Goal: Information Seeking & Learning: Learn about a topic

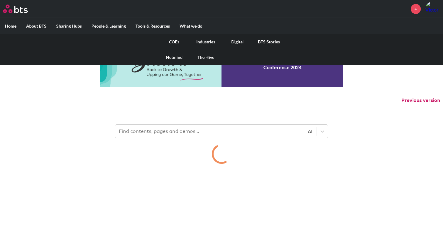
click at [197, 21] on label "What we do" at bounding box center [191, 26] width 33 height 16
click at [0, 0] on input "What we do" at bounding box center [0, 0] width 0 height 0
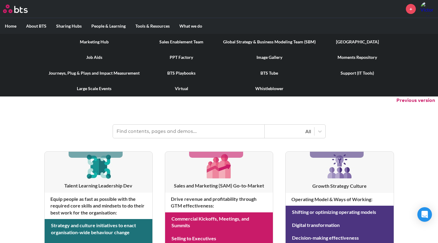
click at [99, 42] on link "Marketing Hub" at bounding box center [94, 42] width 101 height 16
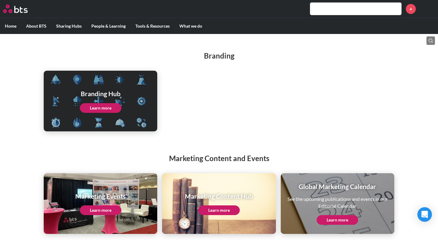
scroll to position [57, 0]
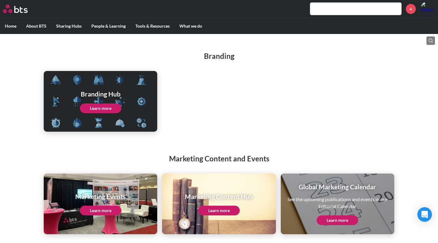
click at [224, 209] on link "Learn more" at bounding box center [219, 211] width 42 height 10
click at [111, 105] on link "Learn more" at bounding box center [101, 109] width 42 height 10
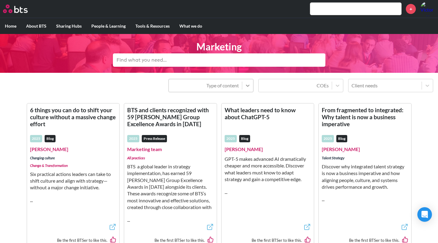
click at [246, 84] on icon at bounding box center [248, 86] width 6 height 6
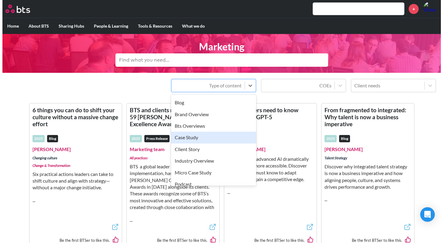
scroll to position [39, 0]
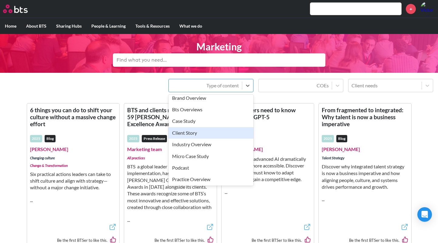
click at [215, 133] on div "Client Story" at bounding box center [211, 133] width 85 height 12
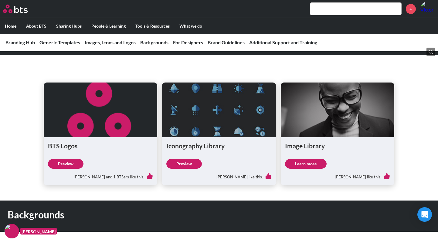
scroll to position [462, 0]
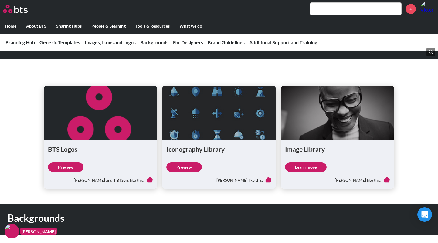
click at [309, 164] on link "Learn more" at bounding box center [306, 168] width 42 height 10
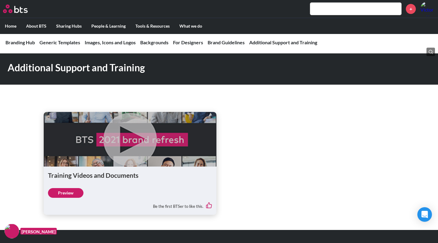
scroll to position [1209, 0]
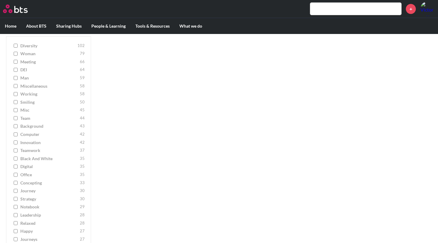
scroll to position [124, 0]
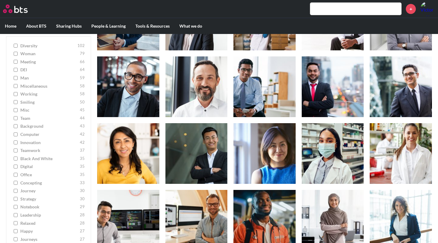
click at [14, 238] on input "journeys 27" at bounding box center [16, 240] width 4 height 4
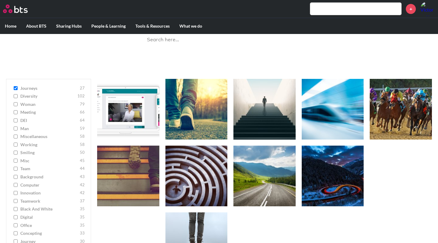
scroll to position [28, 0]
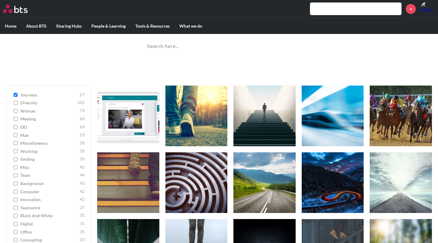
click at [16, 94] on input "journeys 27" at bounding box center [16, 95] width 4 height 4
checkbox input "false"
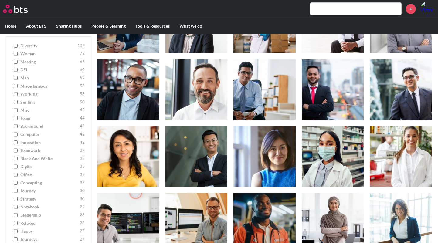
scroll to position [123, 0]
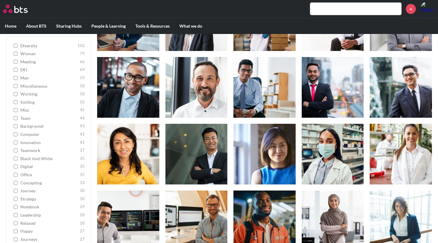
click at [15, 149] on input "teamwork 37" at bounding box center [16, 151] width 4 height 4
checkbox input "true"
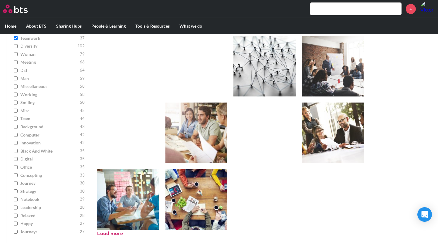
scroll to position [411, 0]
